Goal: Register for event/course

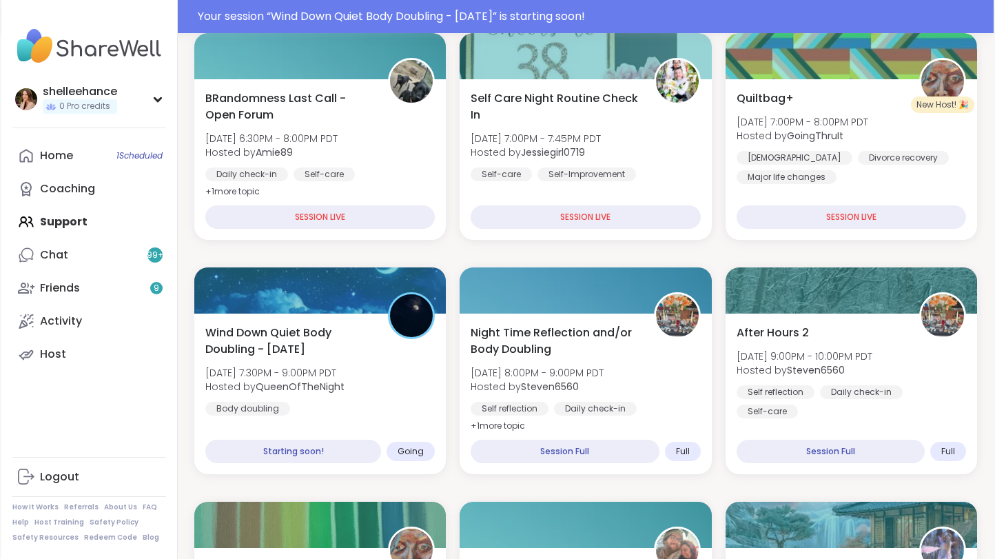
scroll to position [226, 0]
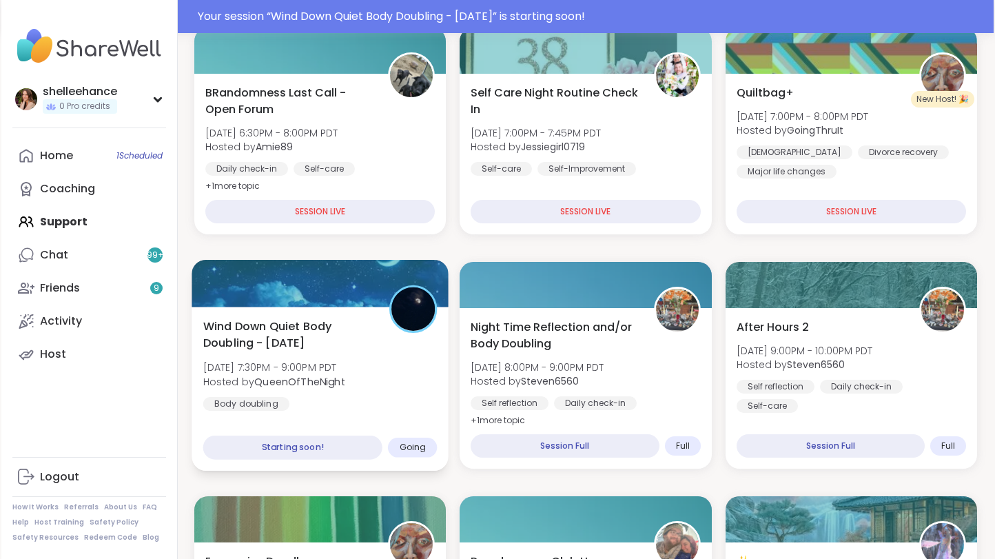
click at [422, 402] on div "Wind Down Quiet Body Doubling - [DATE] [DATE] 7:30PM - 9:00PM PDT Hosted by Que…" at bounding box center [320, 364] width 234 height 93
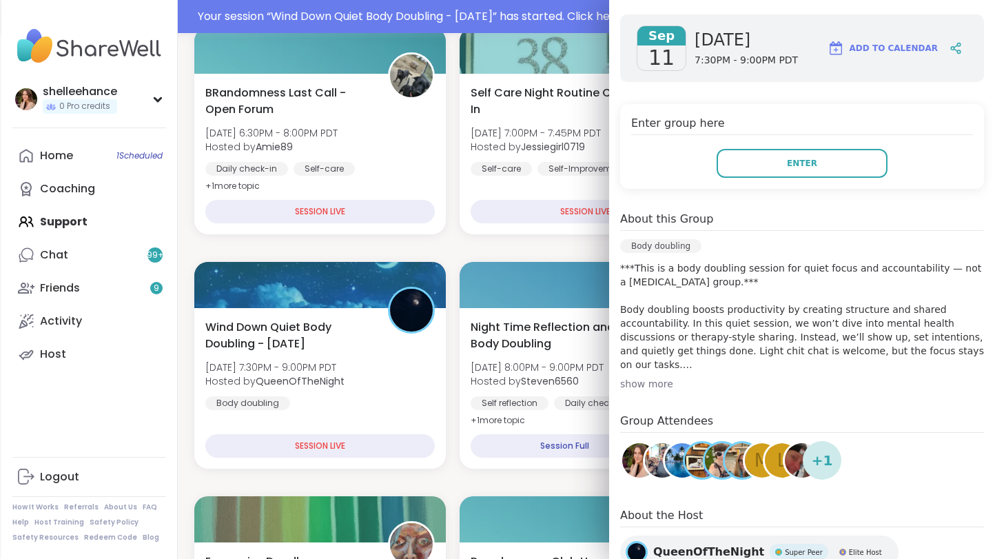
scroll to position [215, 0]
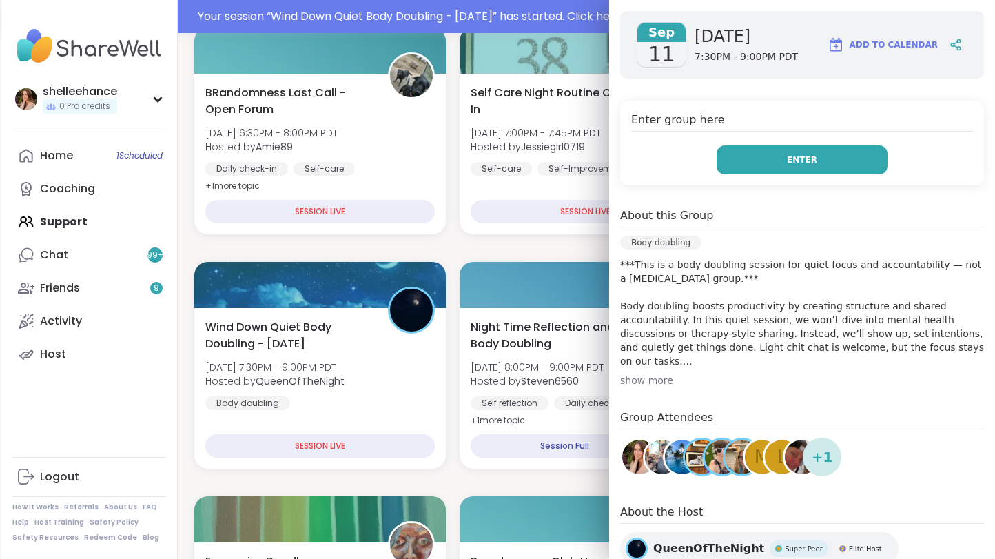
click at [747, 157] on button "Enter" at bounding box center [801, 159] width 171 height 29
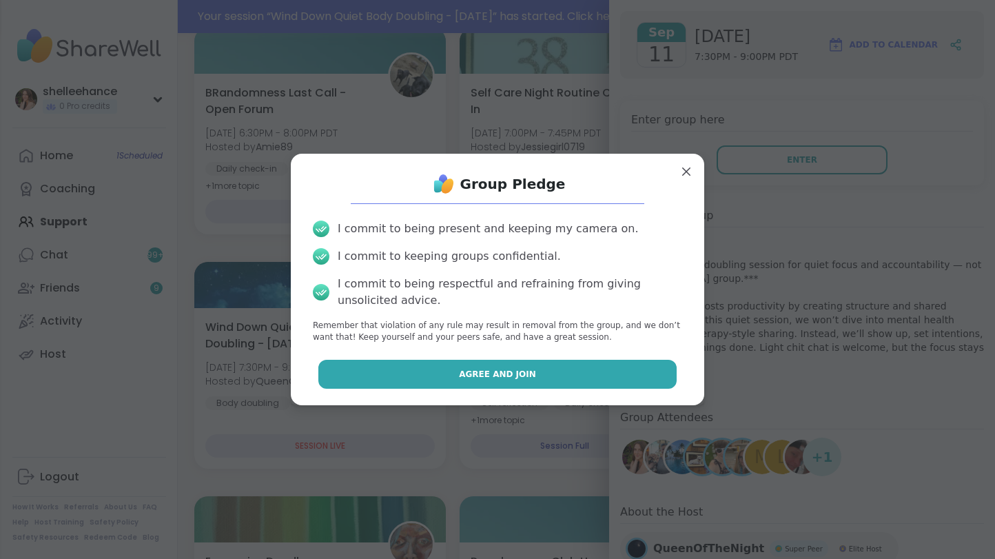
click at [448, 367] on button "Agree and Join" at bounding box center [497, 374] width 359 height 29
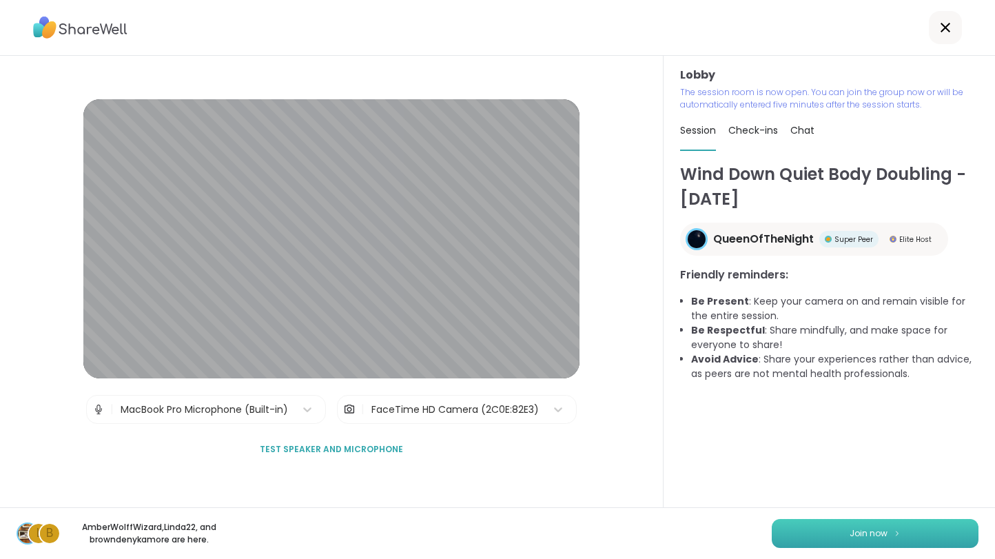
click at [861, 537] on span "Join now" at bounding box center [868, 533] width 38 height 12
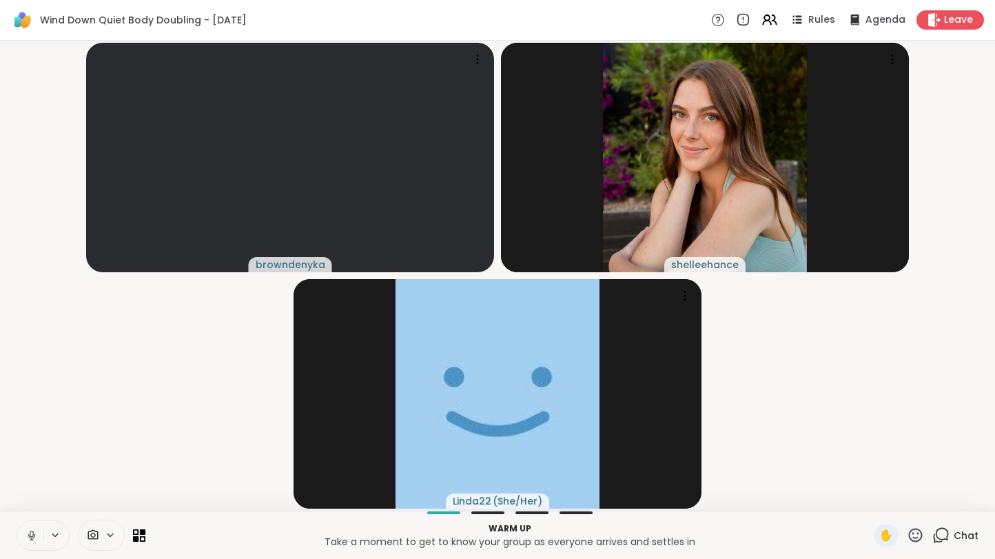
click at [23, 536] on button at bounding box center [30, 535] width 26 height 29
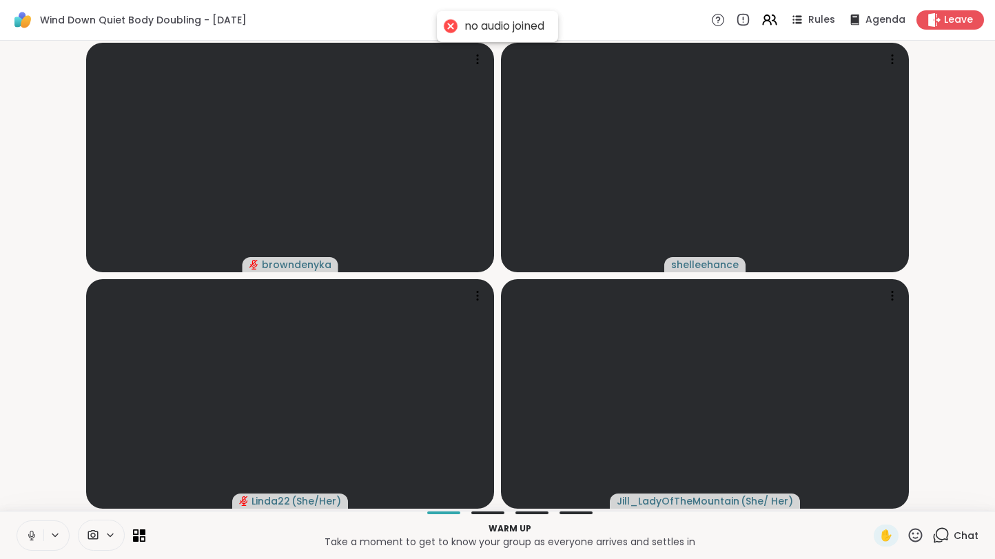
click at [28, 539] on icon at bounding box center [31, 535] width 12 height 12
click at [977, 532] on span "Chat" at bounding box center [965, 535] width 25 height 14
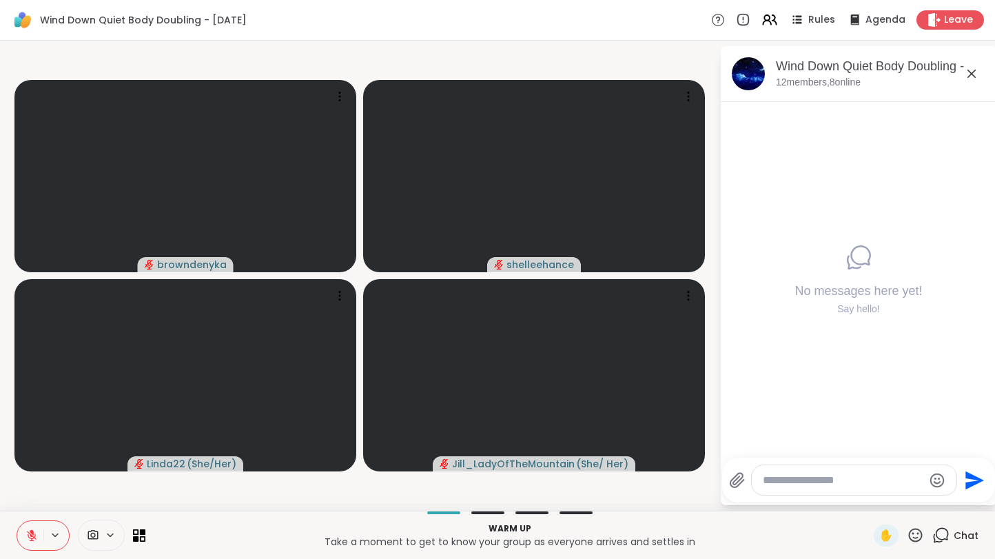
click at [966, 74] on icon at bounding box center [971, 73] width 17 height 17
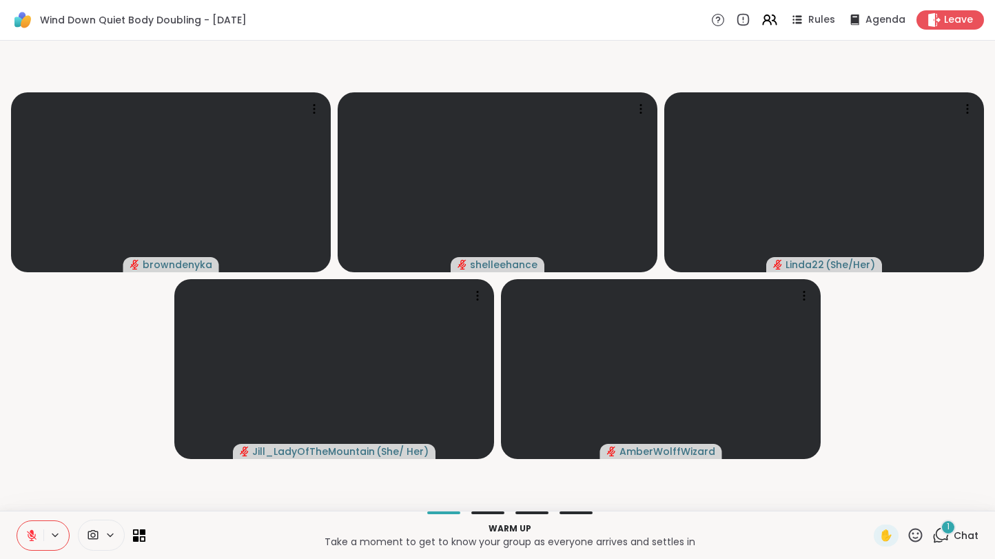
click at [975, 532] on span "Chat" at bounding box center [965, 535] width 25 height 14
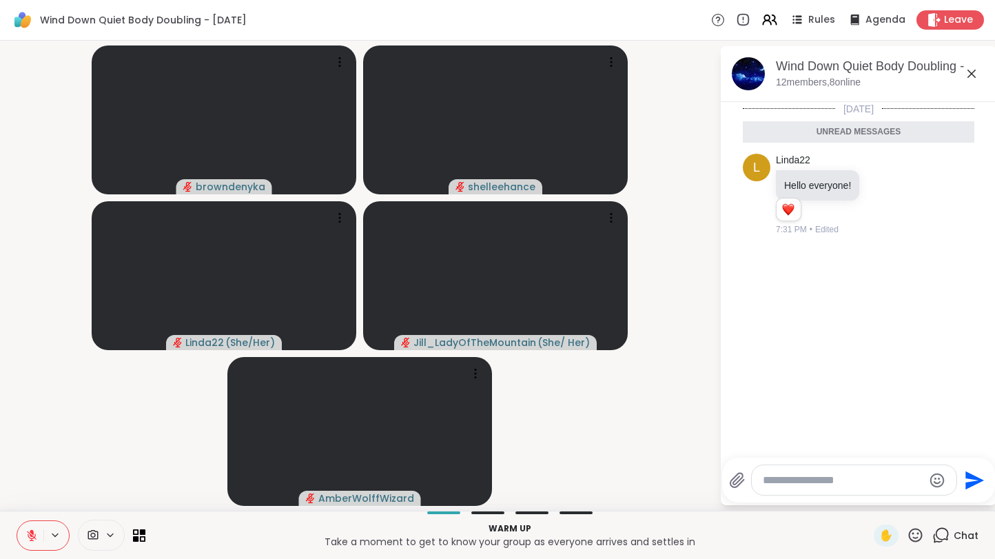
click at [972, 75] on icon at bounding box center [971, 74] width 8 height 8
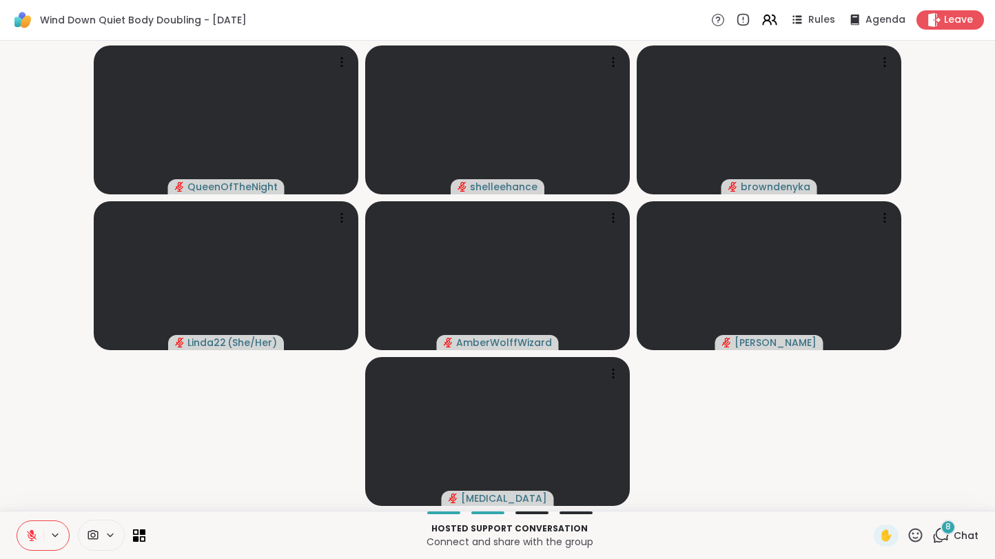
click at [977, 536] on span "Chat" at bounding box center [965, 535] width 25 height 14
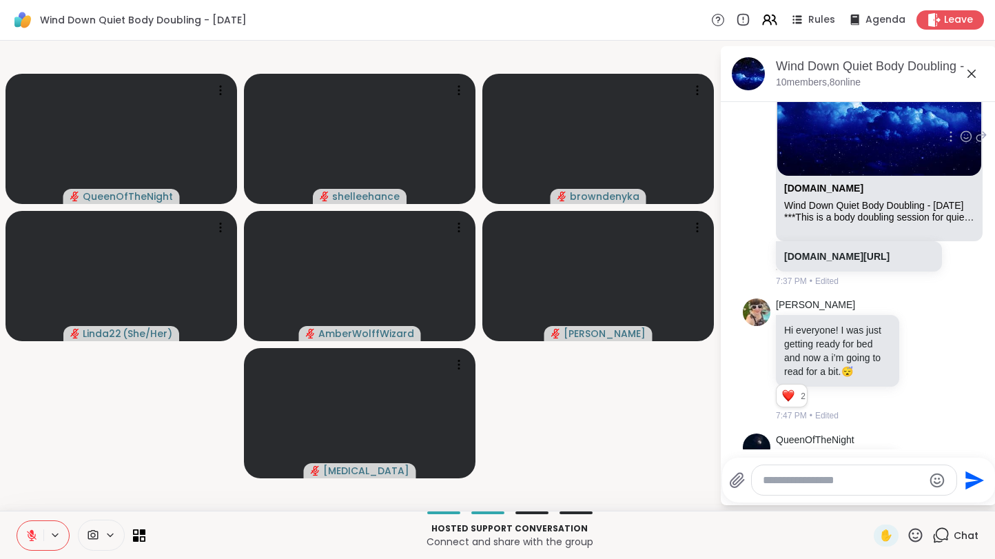
scroll to position [623, 0]
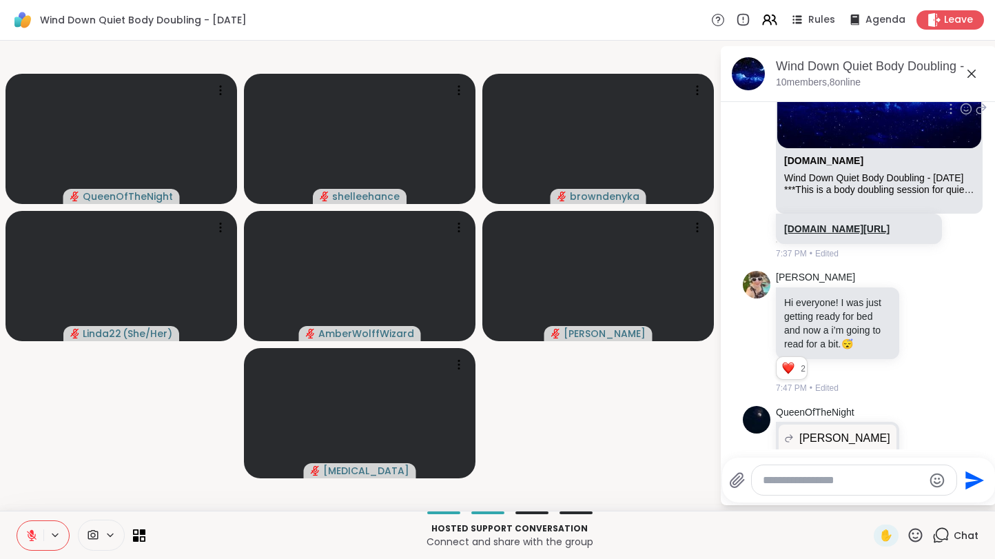
click at [826, 229] on link "[DOMAIN_NAME][URL]" at bounding box center [836, 228] width 105 height 11
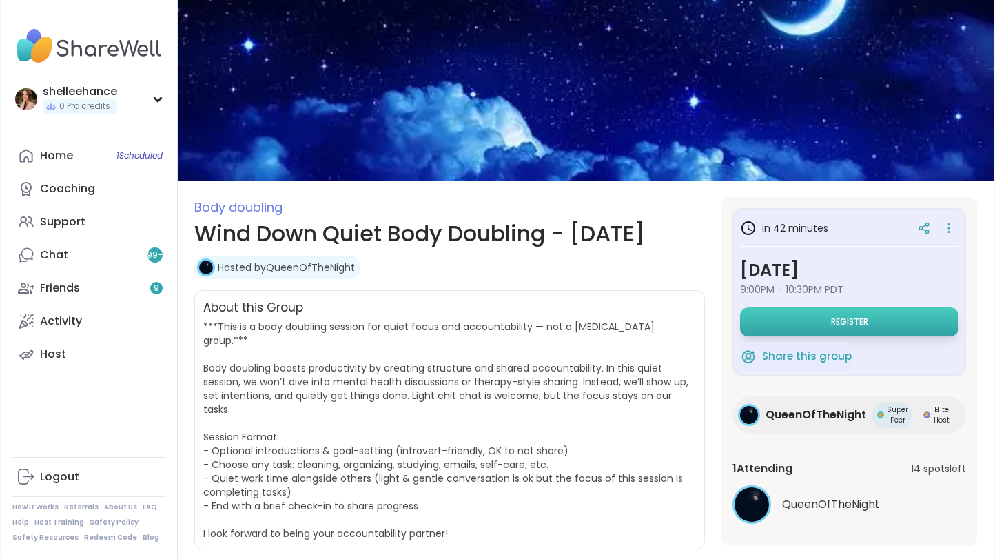
click at [849, 327] on button "Register" at bounding box center [849, 321] width 218 height 29
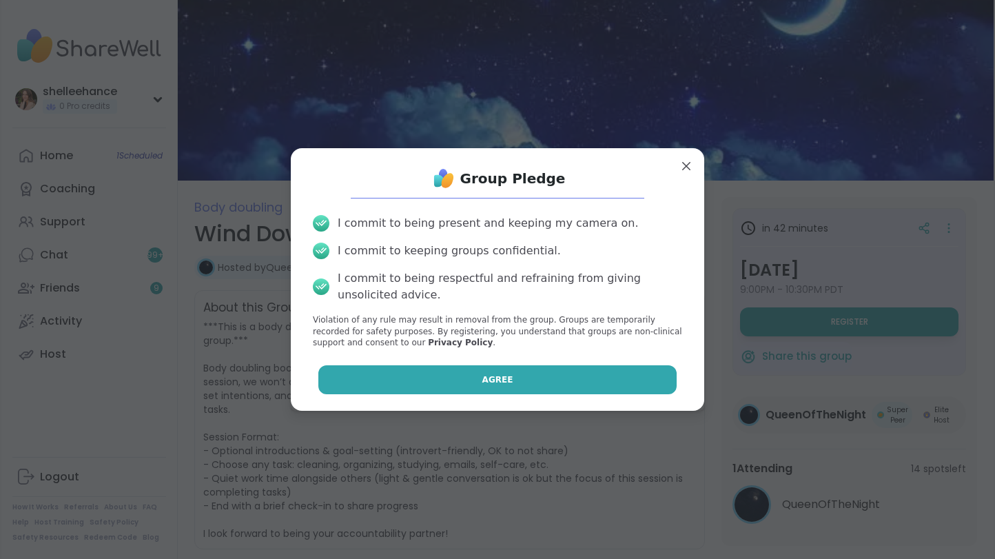
click at [443, 388] on button "Agree" at bounding box center [497, 379] width 359 height 29
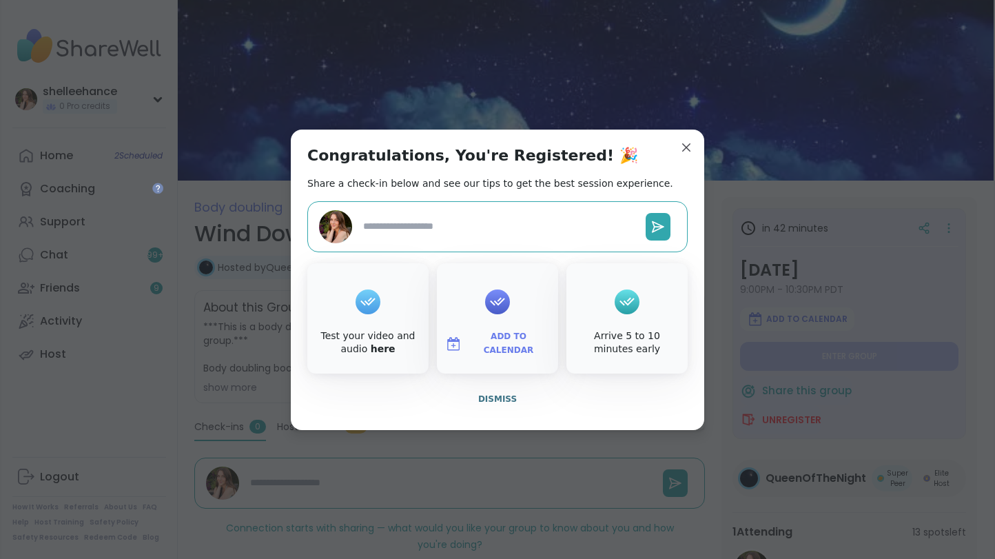
type textarea "*"
